Goal: Task Accomplishment & Management: Use online tool/utility

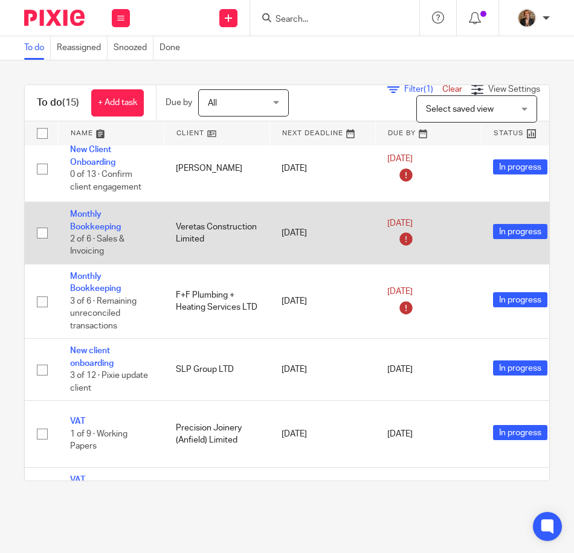
scroll to position [201, 0]
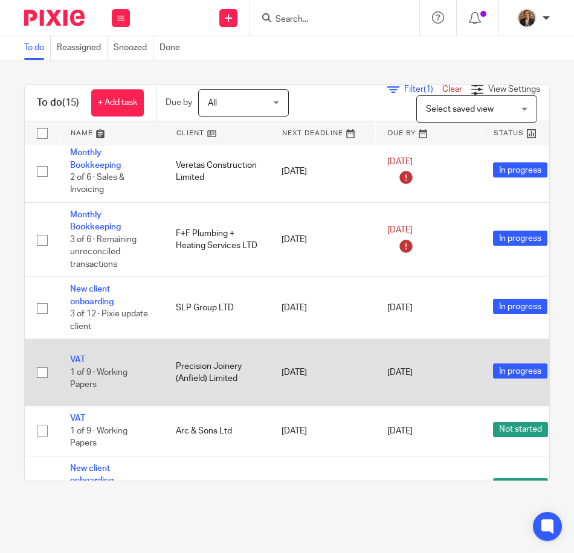
click at [215, 366] on td "Precision Joinery (Anfield) Limited" at bounding box center [217, 372] width 106 height 67
click at [72, 357] on link "VAT" at bounding box center [77, 360] width 15 height 8
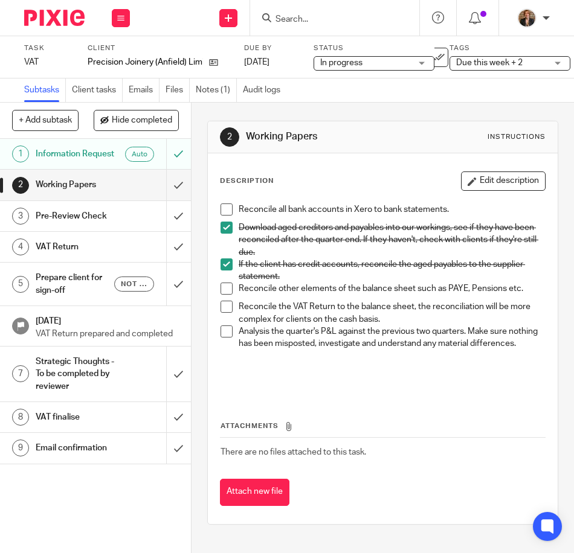
click at [223, 312] on span at bounding box center [226, 307] width 12 height 12
click at [220, 336] on span at bounding box center [226, 331] width 12 height 12
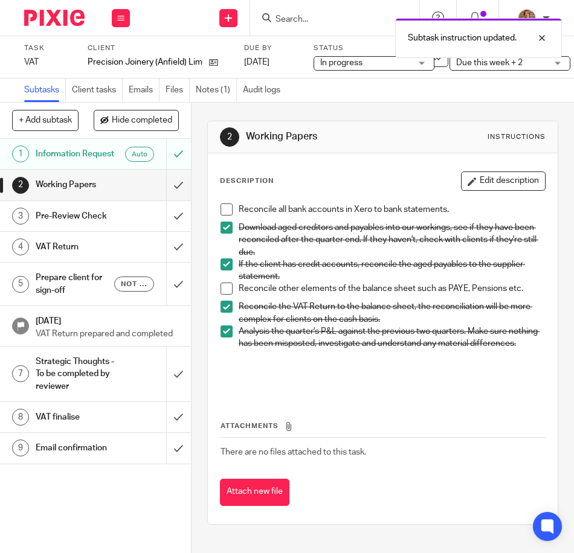
click at [91, 224] on h1 "Pre-Review Check" at bounding box center [75, 216] width 79 height 18
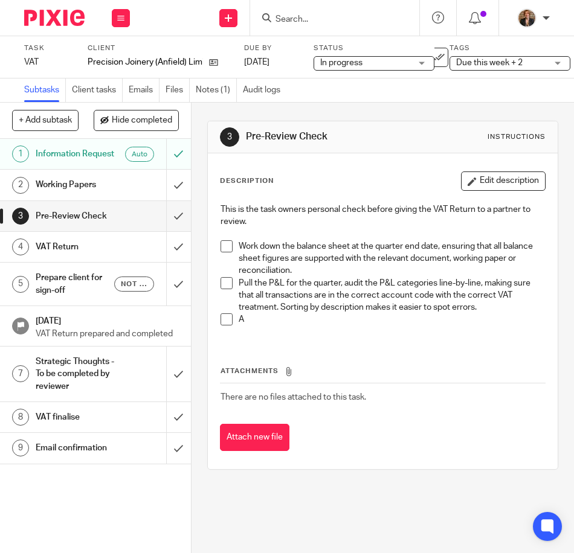
click at [86, 194] on h1 "Working Papers" at bounding box center [75, 185] width 79 height 18
